Goal: Information Seeking & Learning: Learn about a topic

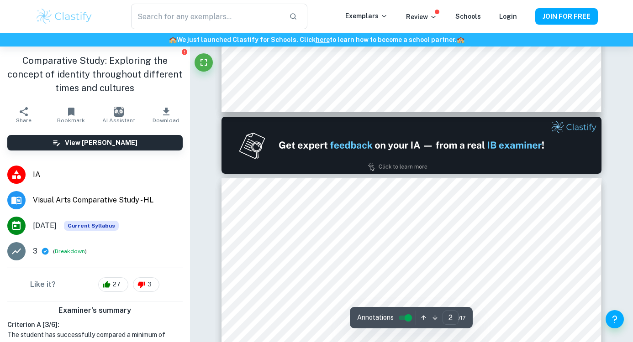
type input "1"
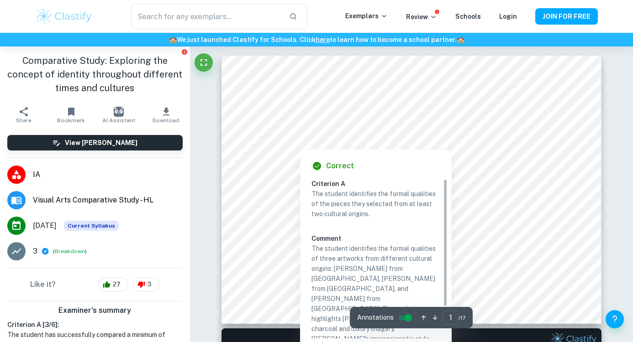
click at [320, 175] on div "Correct Criterion A The student identifies the formal qualities of the pieces t…" at bounding box center [375, 266] width 151 height 232
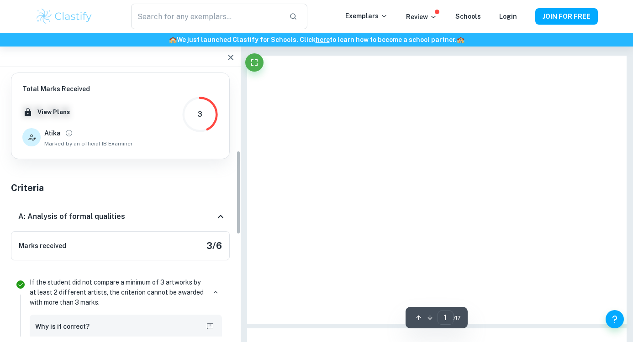
scroll to position [271, 0]
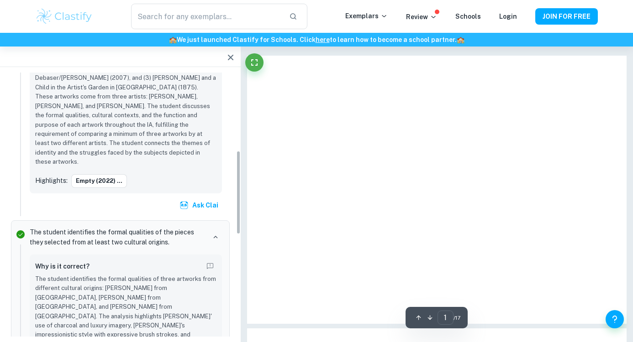
click at [284, 93] on div at bounding box center [437, 190] width 380 height 269
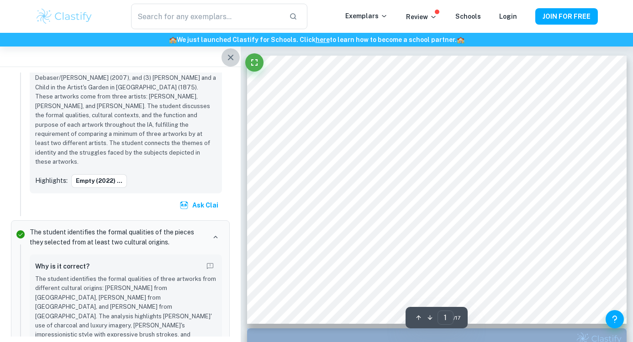
click at [224, 58] on button "button" at bounding box center [230, 57] width 18 height 18
